Goal: Information Seeking & Learning: Learn about a topic

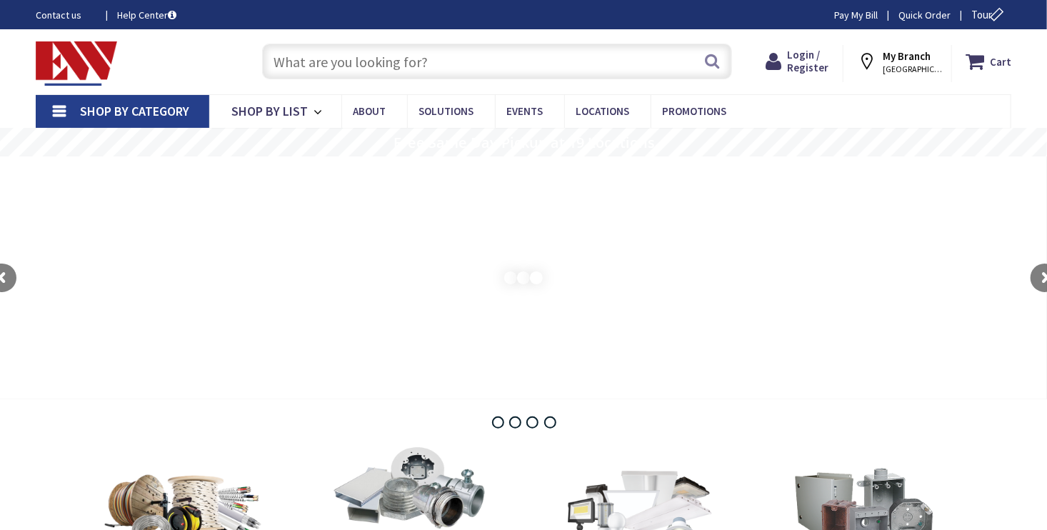
type input "[GEOGRAPHIC_DATA]"
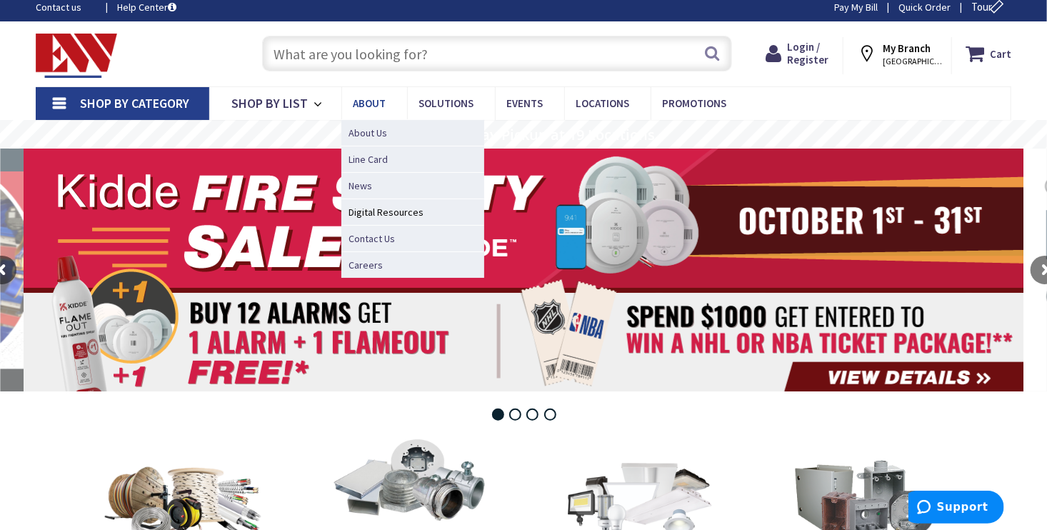
click at [363, 109] on span "About" at bounding box center [369, 103] width 33 height 14
click at [368, 130] on span "About Us" at bounding box center [367, 133] width 39 height 14
click at [368, 138] on span "About Us" at bounding box center [367, 133] width 39 height 14
click at [369, 133] on span "About Us" at bounding box center [367, 133] width 39 height 14
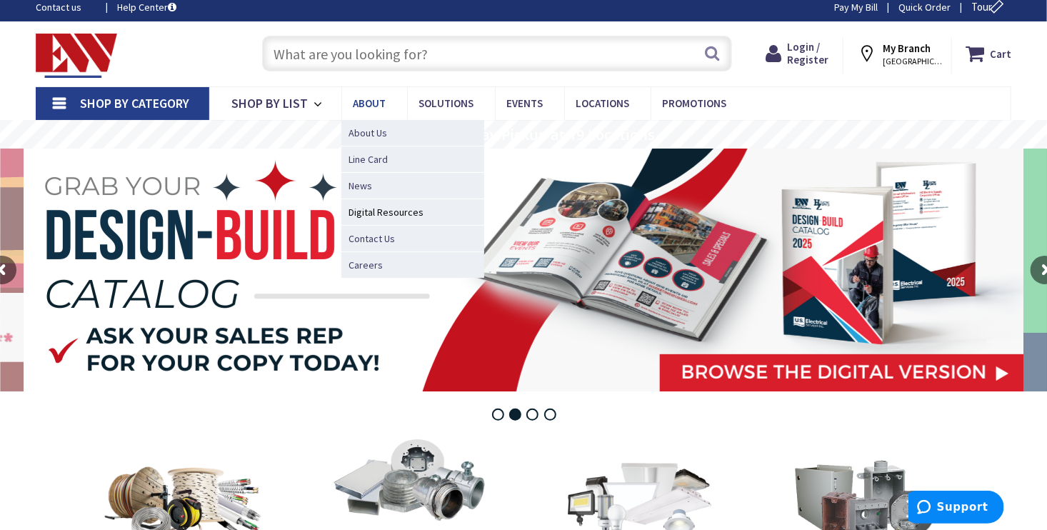
click at [366, 101] on span "About" at bounding box center [369, 103] width 33 height 14
click at [366, 131] on span "About Us" at bounding box center [367, 133] width 39 height 14
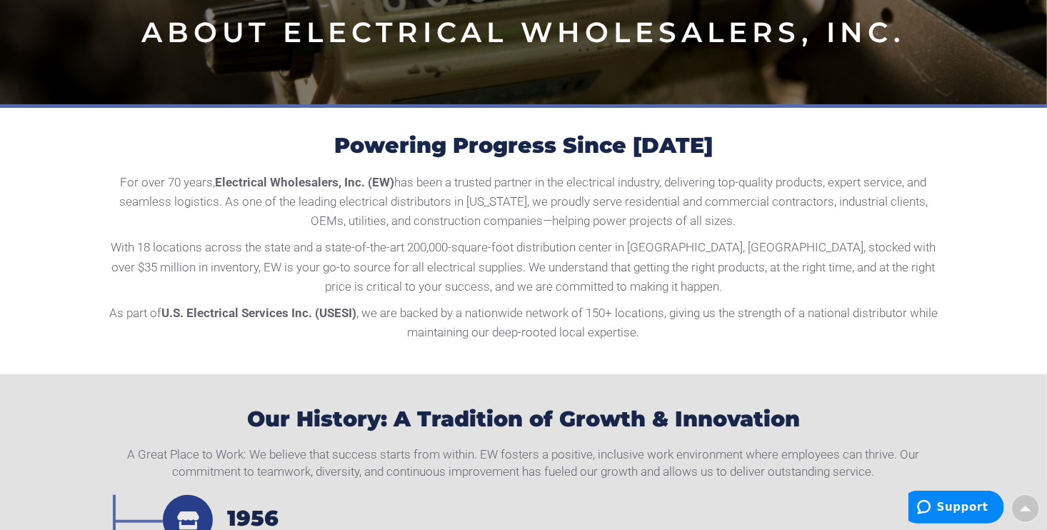
scroll to position [249, 0]
